Goal: Find specific page/section: Find specific page/section

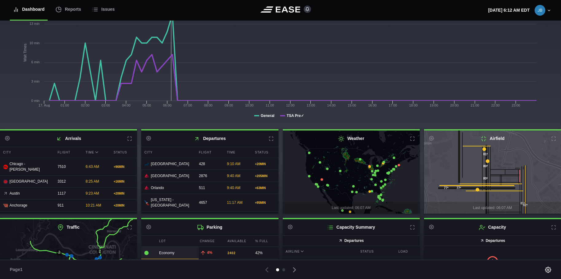
scroll to position [93, 0]
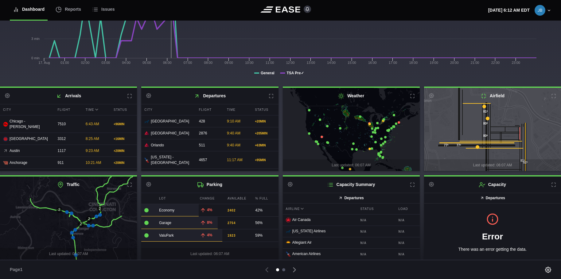
click at [284, 269] on div at bounding box center [283, 270] width 3 height 3
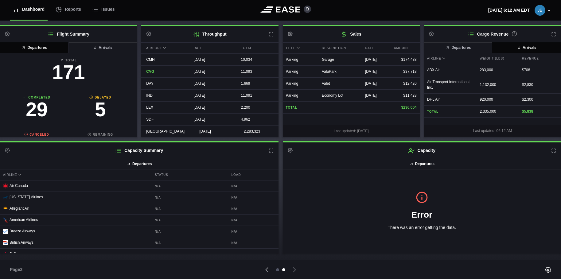
click at [277, 269] on div at bounding box center [277, 270] width 3 height 3
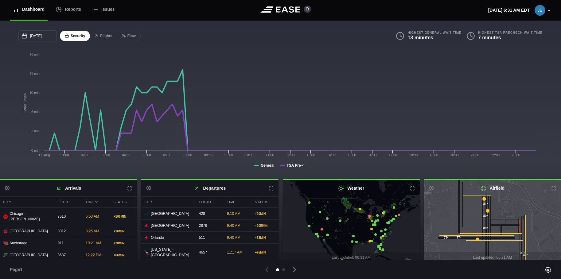
scroll to position [93, 0]
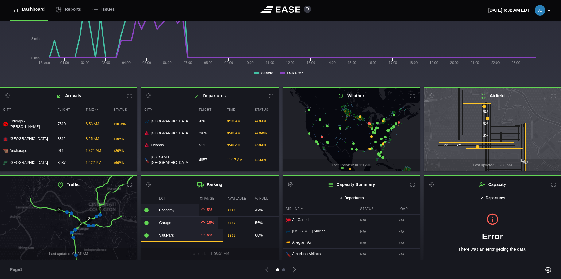
click at [284, 270] on div at bounding box center [283, 270] width 3 height 3
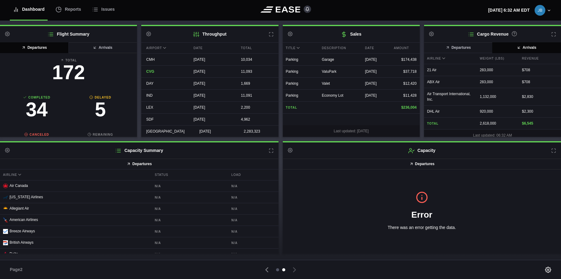
click at [278, 269] on div at bounding box center [277, 270] width 3 height 3
